Goal: Task Accomplishment & Management: Use online tool/utility

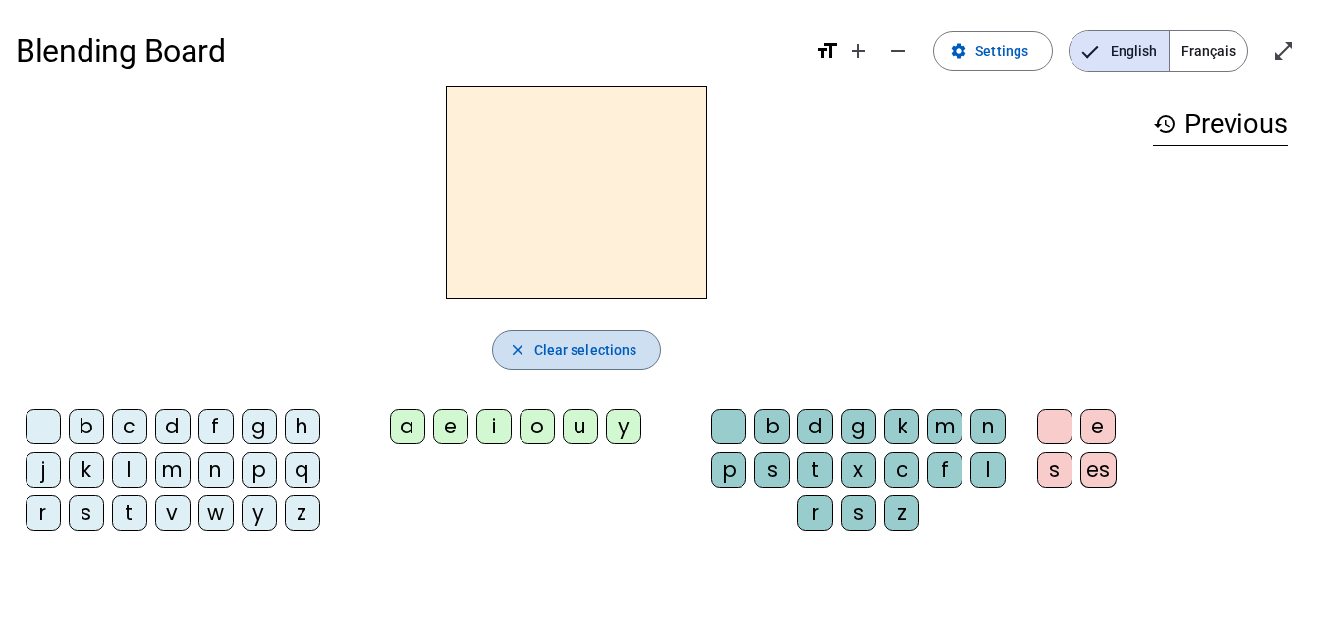
click at [562, 359] on span "Clear selections" at bounding box center [585, 350] width 103 height 24
click at [1215, 48] on span "Français" at bounding box center [1209, 50] width 78 height 39
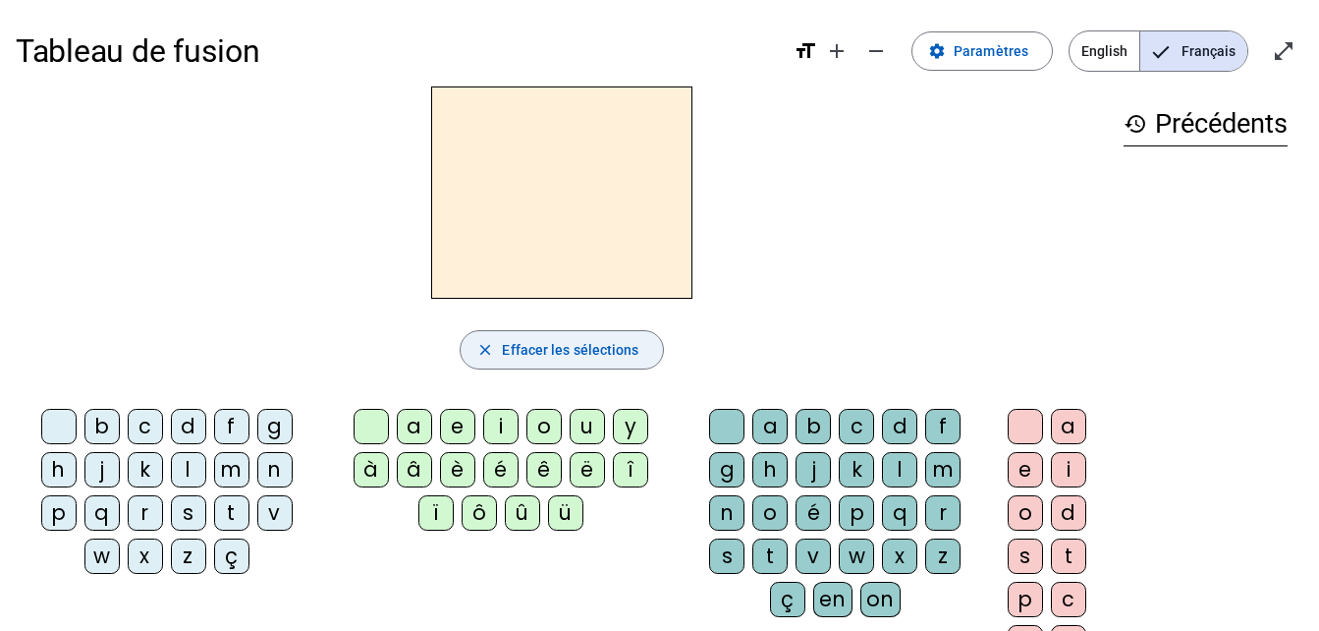
click at [513, 368] on span "button" at bounding box center [561, 349] width 201 height 47
click at [1130, 63] on span "English" at bounding box center [1104, 50] width 70 height 39
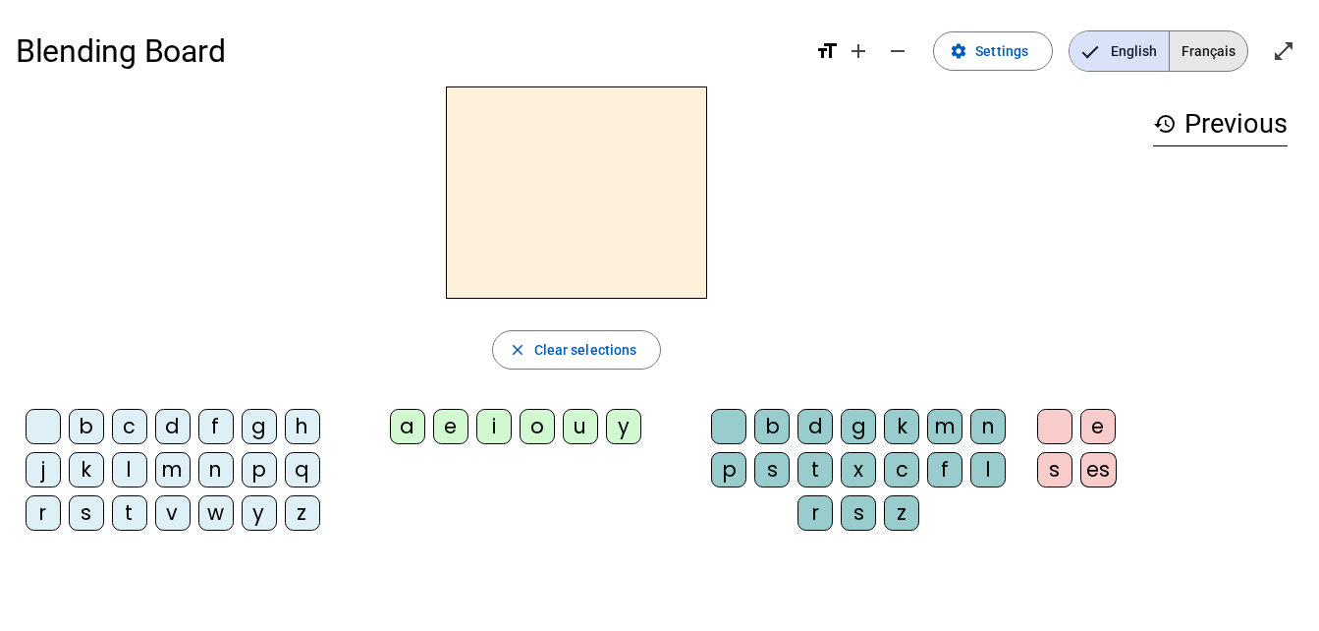
click at [1211, 47] on span "Français" at bounding box center [1209, 50] width 78 height 39
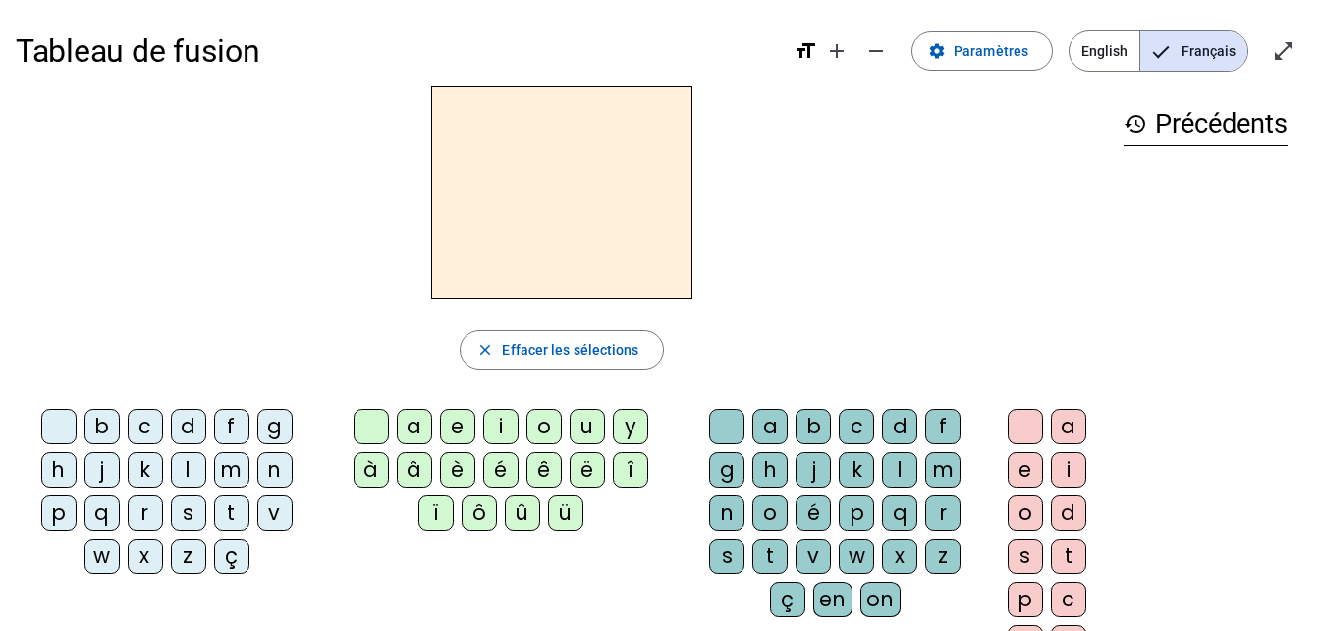
click at [99, 426] on div "b" at bounding box center [101, 426] width 35 height 35
click at [160, 459] on div "k" at bounding box center [145, 469] width 35 height 35
click at [183, 470] on div "l" at bounding box center [188, 469] width 35 height 35
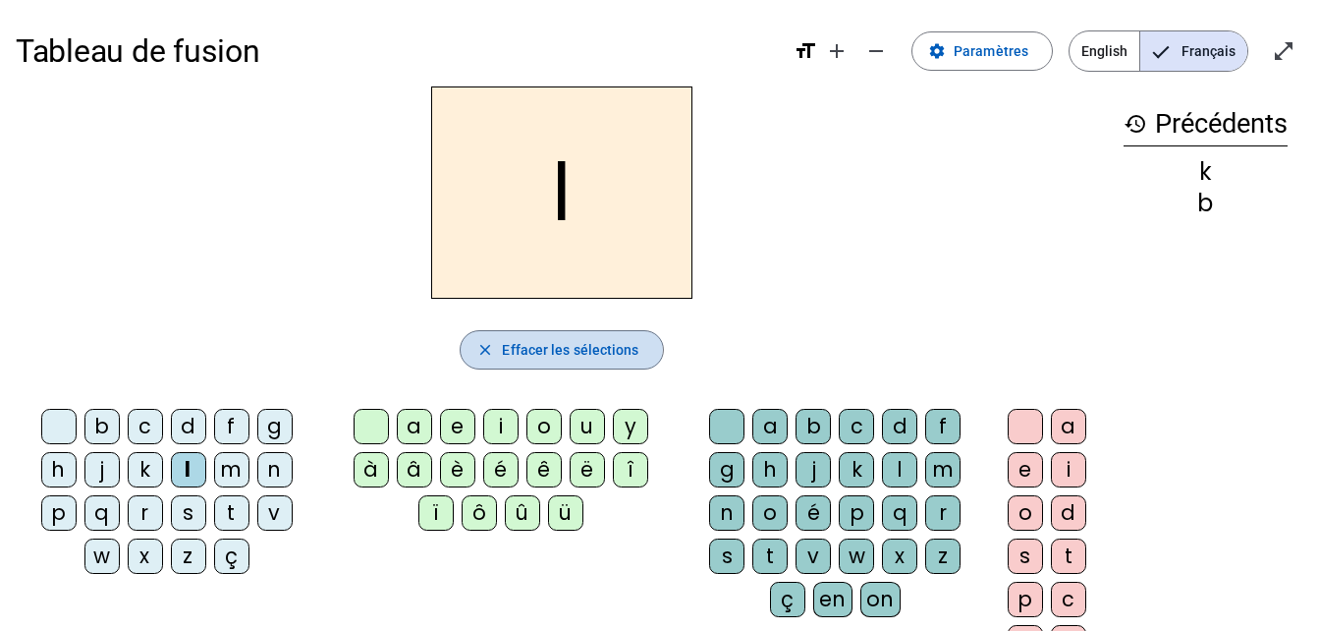
click at [498, 345] on span "button" at bounding box center [561, 349] width 201 height 47
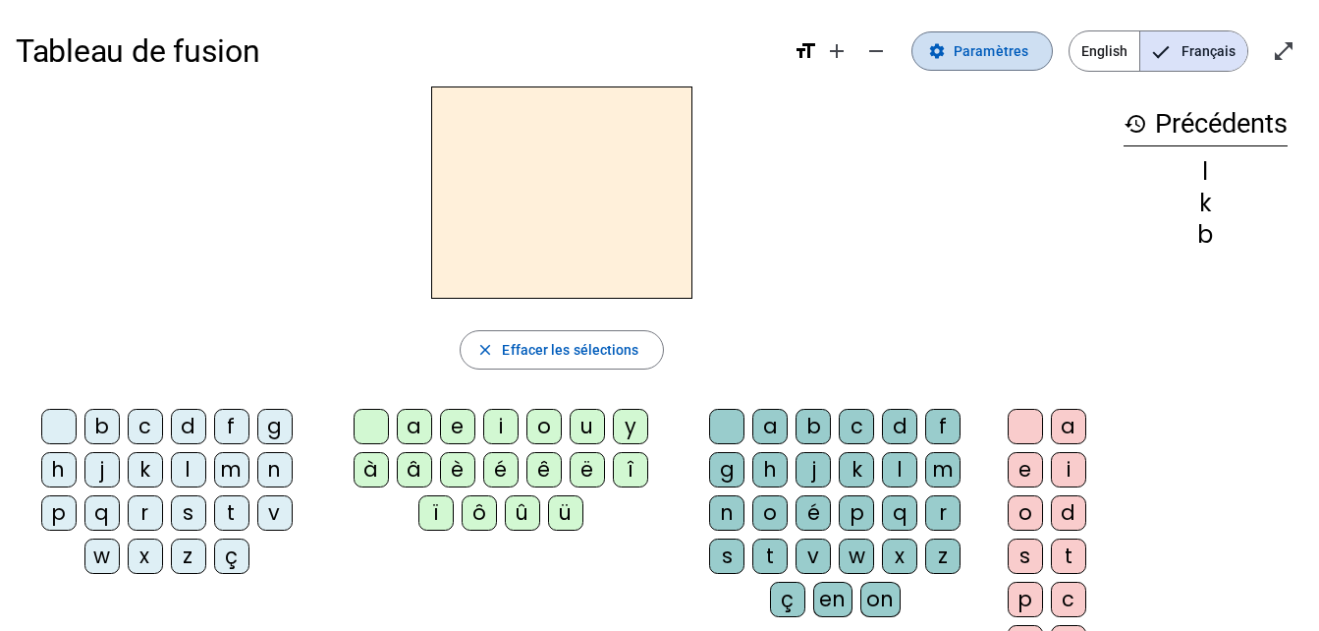
click at [967, 69] on span at bounding box center [981, 50] width 139 height 47
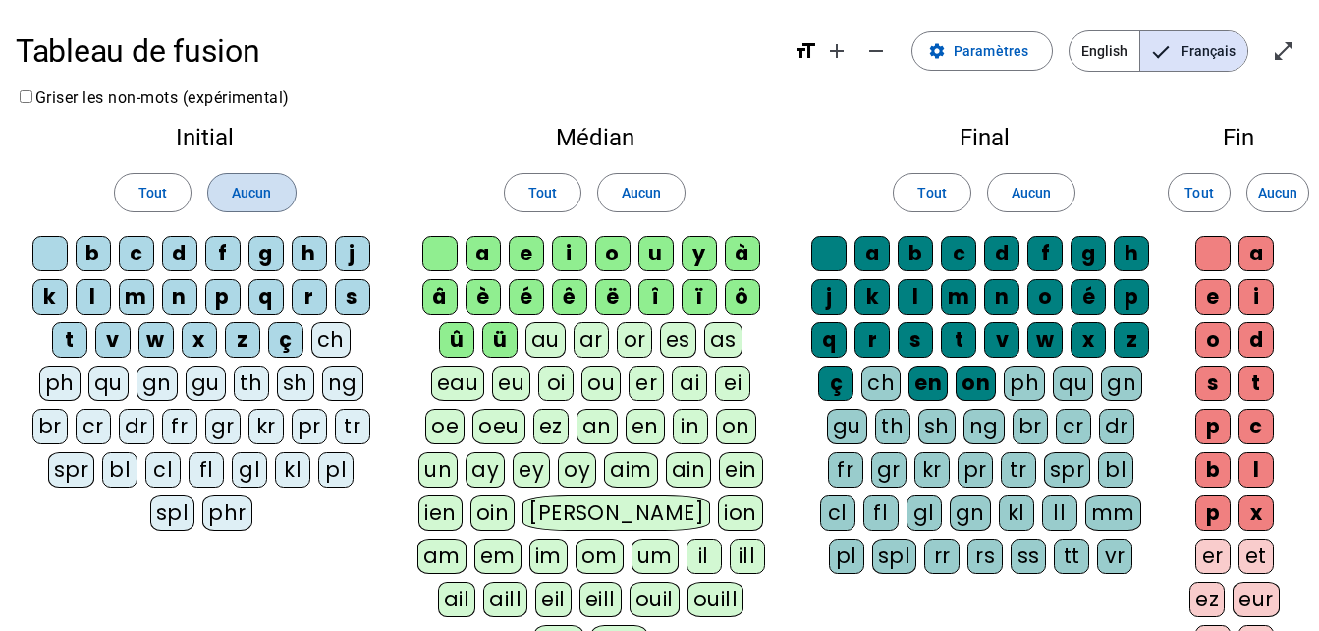
click at [274, 190] on span at bounding box center [251, 192] width 86 height 47
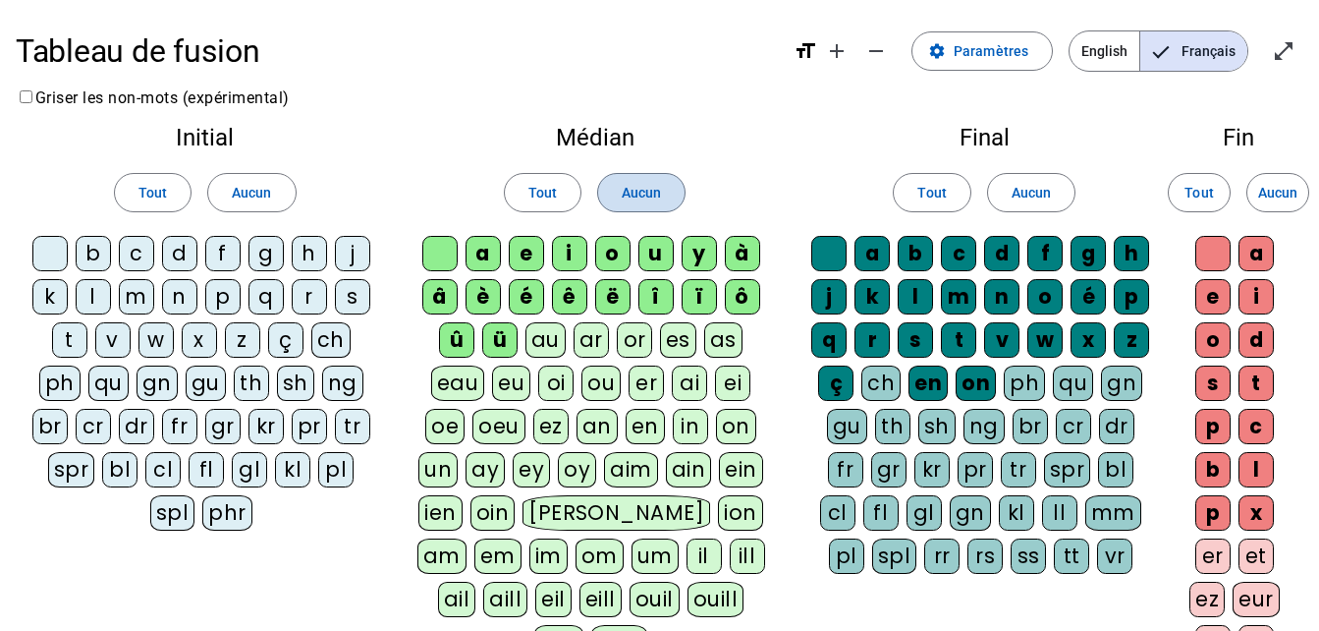
click at [636, 182] on span "Aucun" at bounding box center [641, 193] width 39 height 24
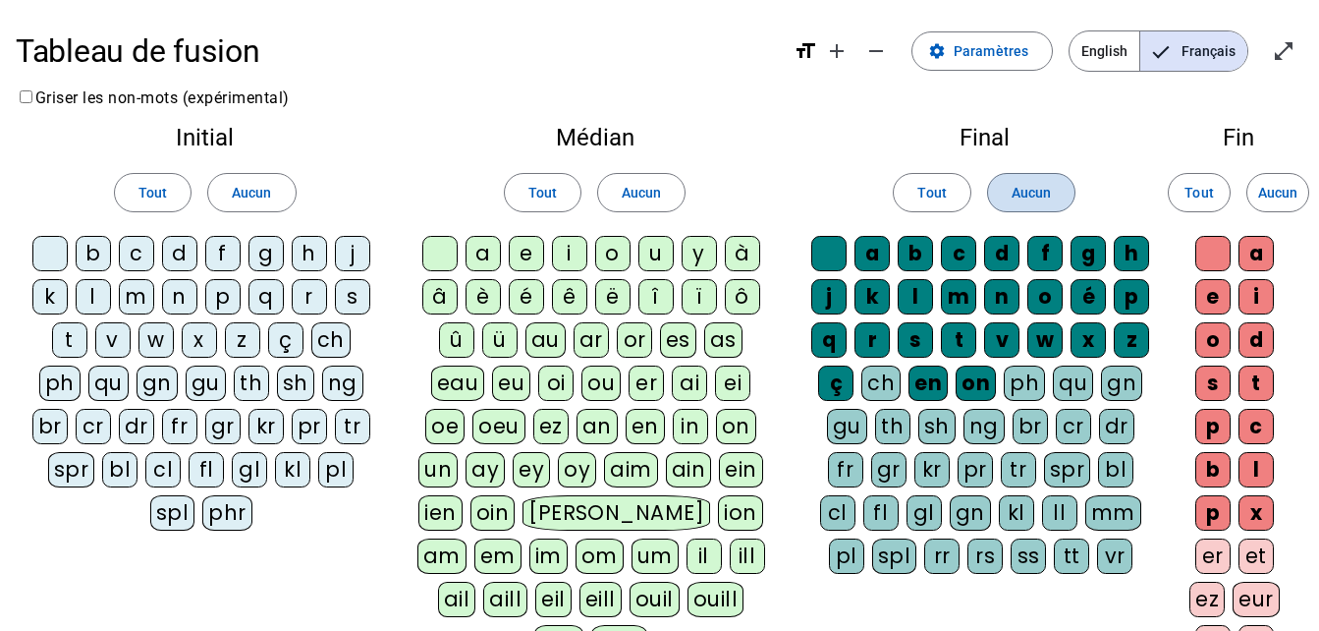
click at [1058, 197] on span at bounding box center [1031, 192] width 86 height 47
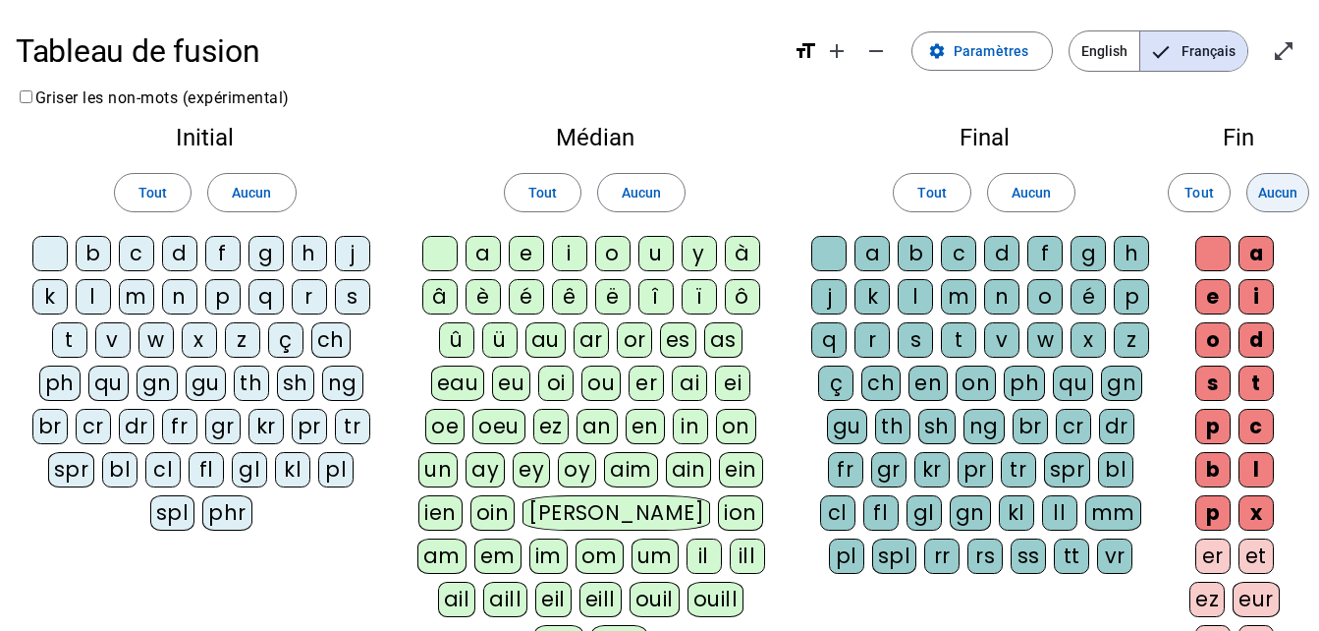
click at [1263, 188] on span "Aucun" at bounding box center [1277, 193] width 39 height 24
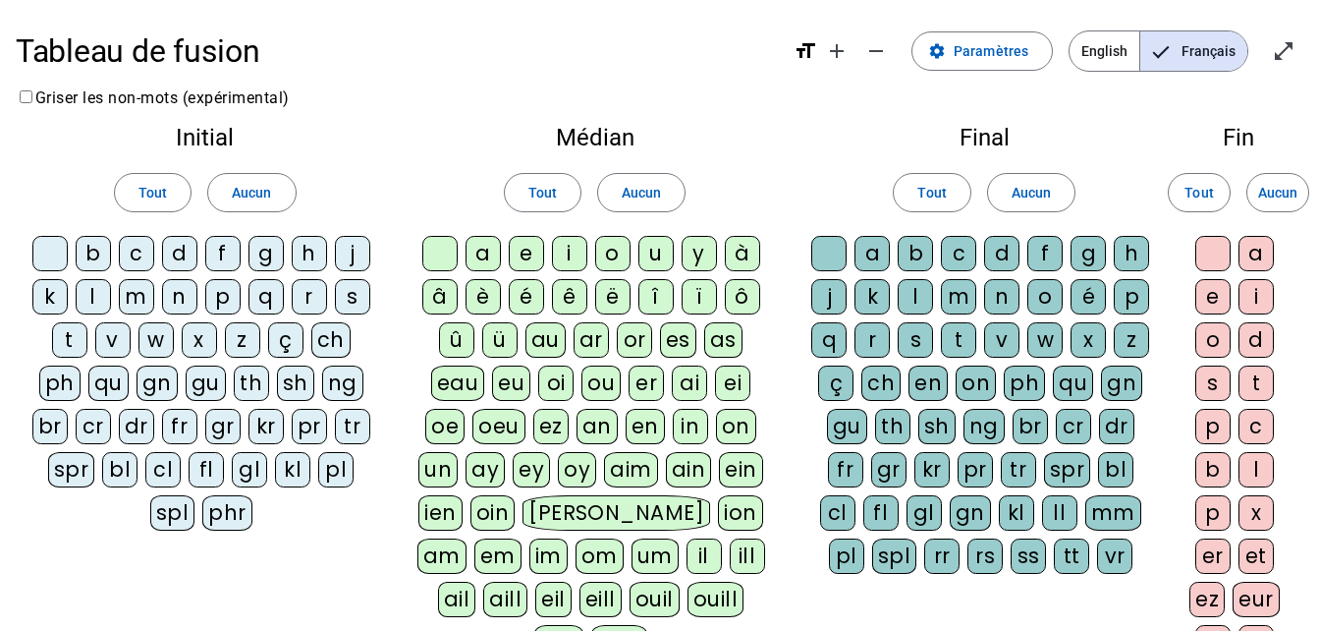
click at [399, 152] on div "Médian Tout Aucun a e i o u y à â è é ê ë [PERSON_NAME] ô û ü au ar or es as ea…" at bounding box center [595, 397] width 402 height 574
click at [225, 301] on div "p" at bounding box center [222, 296] width 35 height 35
